Goal: Task Accomplishment & Management: Manage account settings

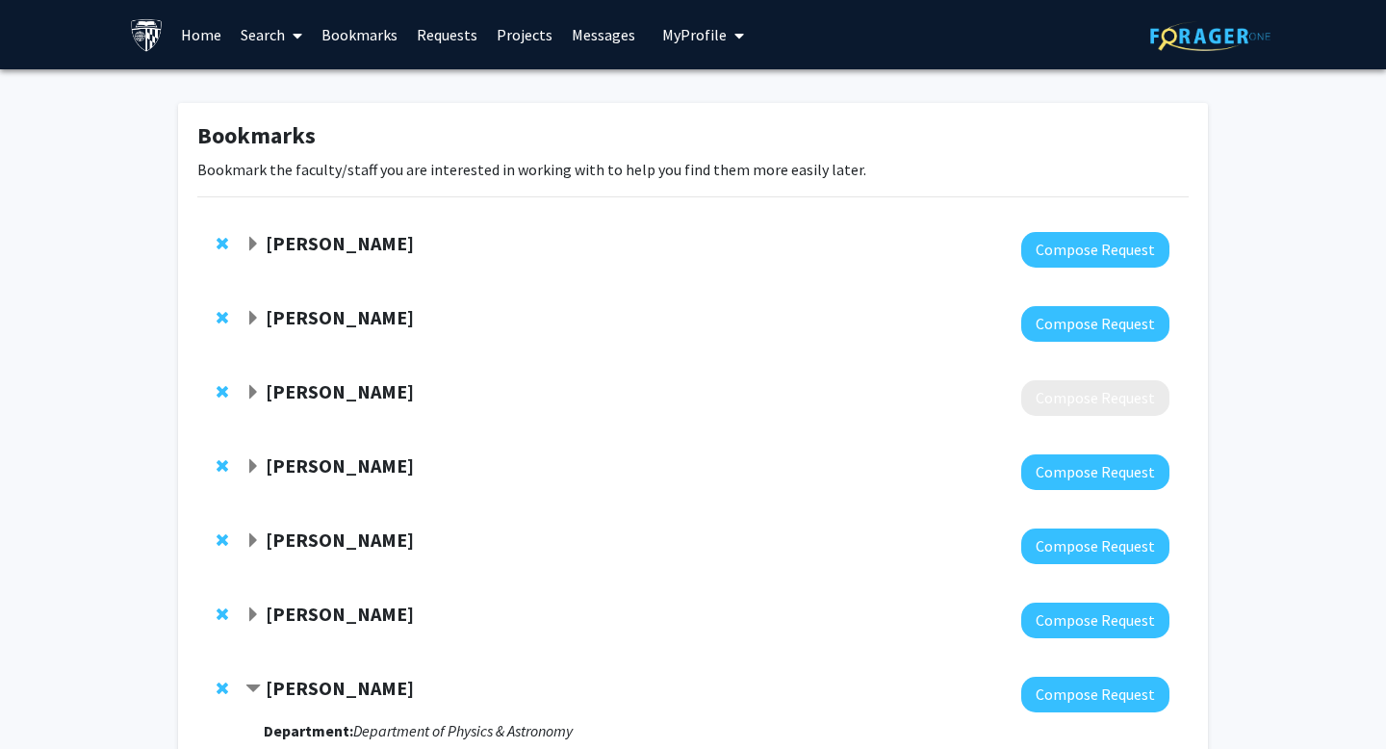
click at [458, 34] on link "Requests" at bounding box center [447, 34] width 80 height 67
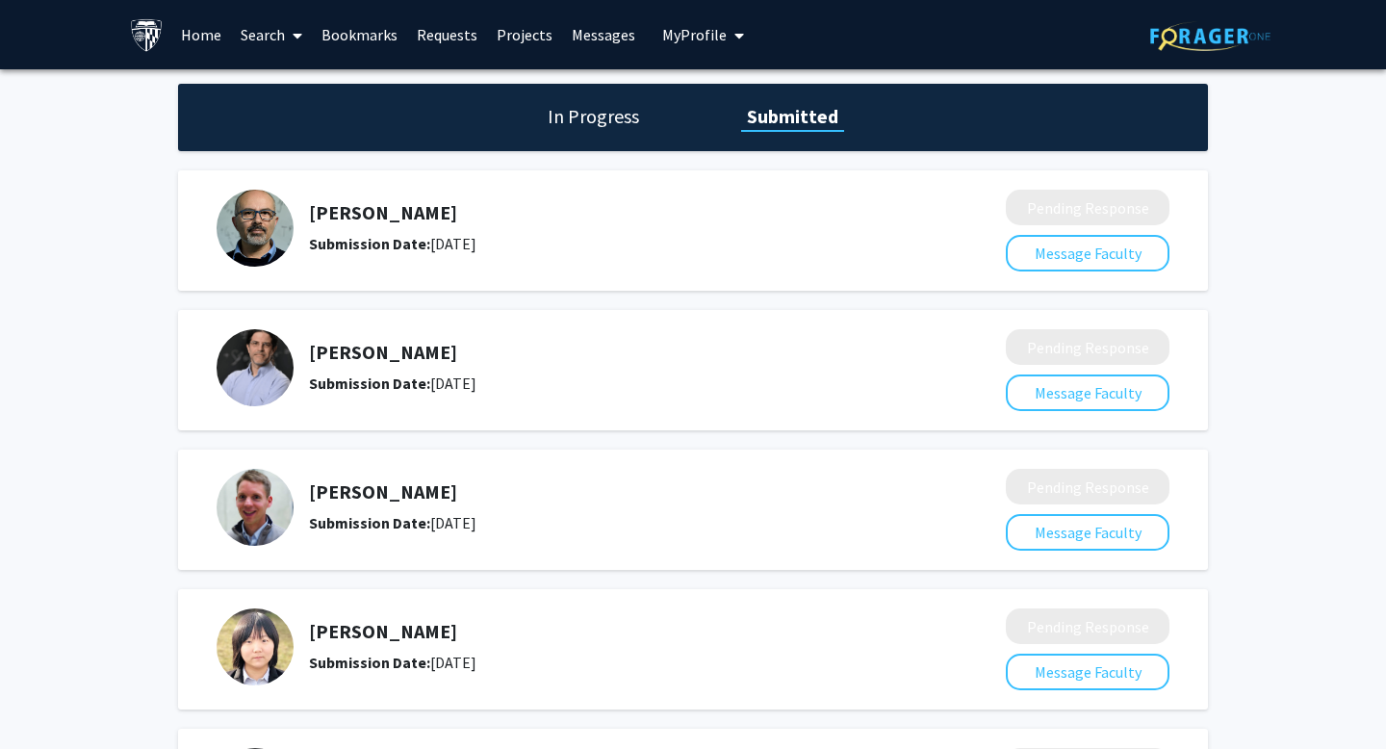
click at [599, 84] on div "In Progress Submitted" at bounding box center [693, 117] width 1030 height 67
click at [598, 106] on h1 "In Progress" at bounding box center [593, 116] width 103 height 27
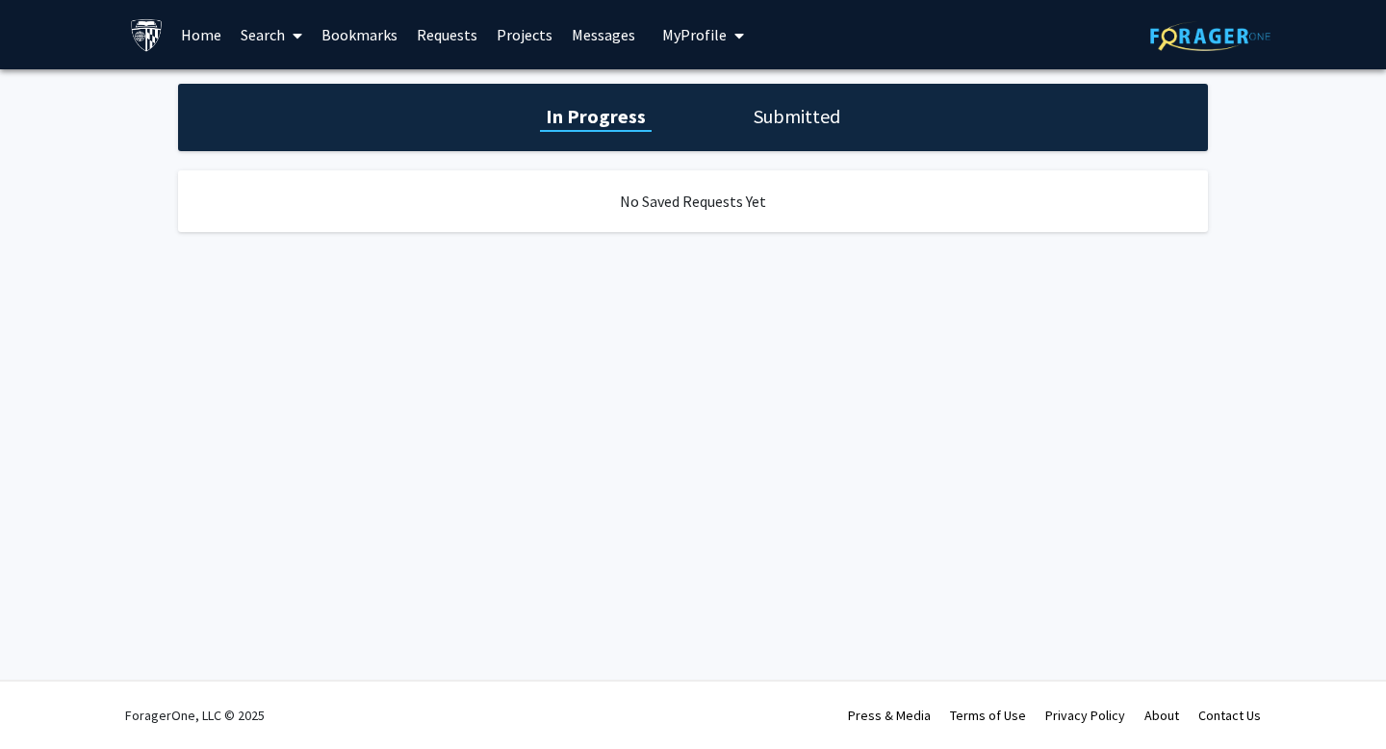
click at [780, 109] on h1 "Submitted" at bounding box center [797, 116] width 98 height 27
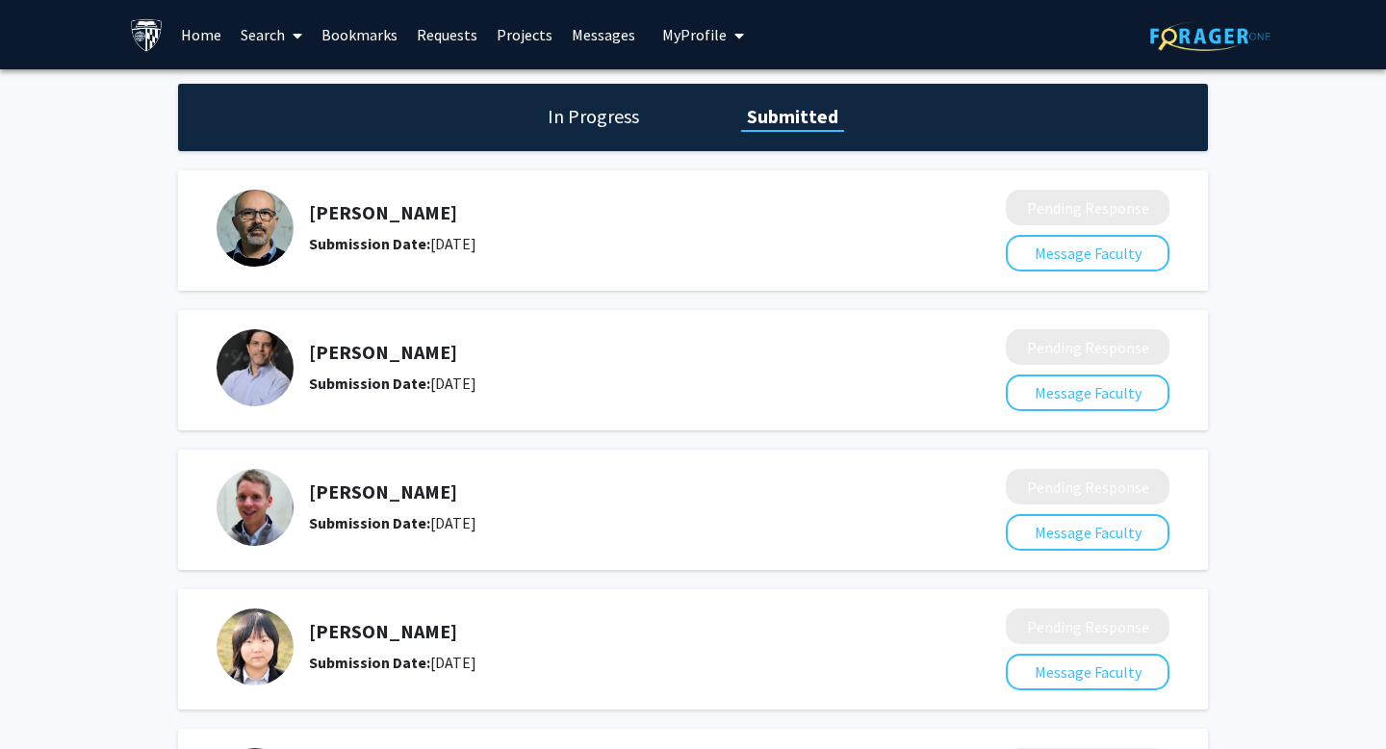
click at [593, 115] on h1 "In Progress" at bounding box center [593, 116] width 103 height 27
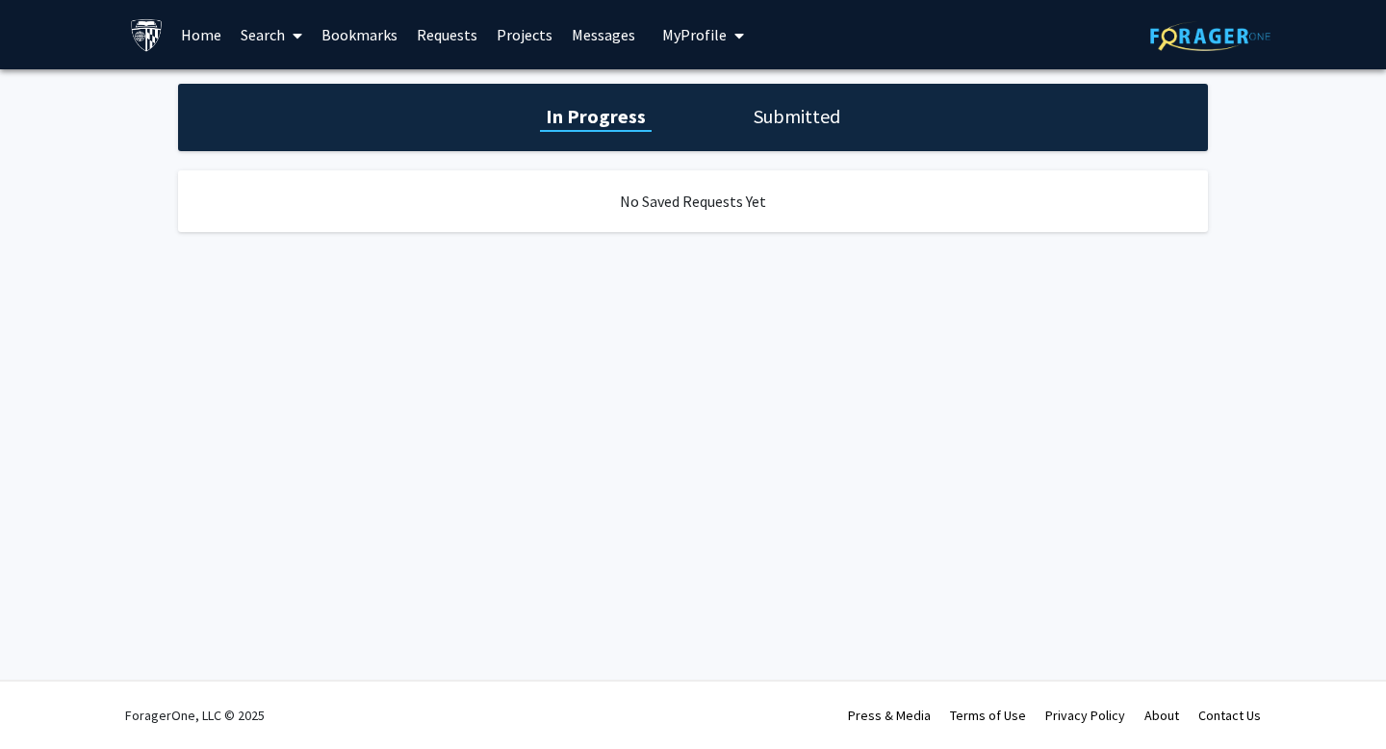
click at [593, 27] on link "Messages" at bounding box center [603, 34] width 83 height 67
